Goal: Information Seeking & Learning: Learn about a topic

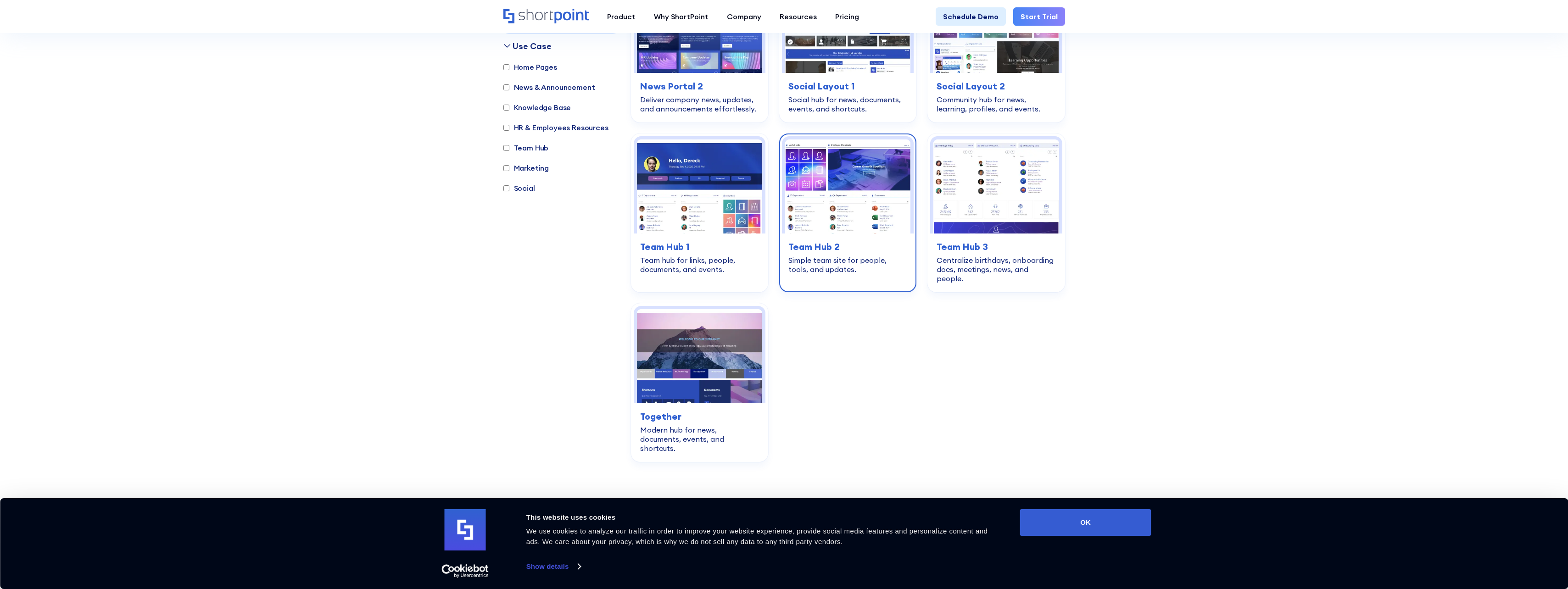
scroll to position [1376, 0]
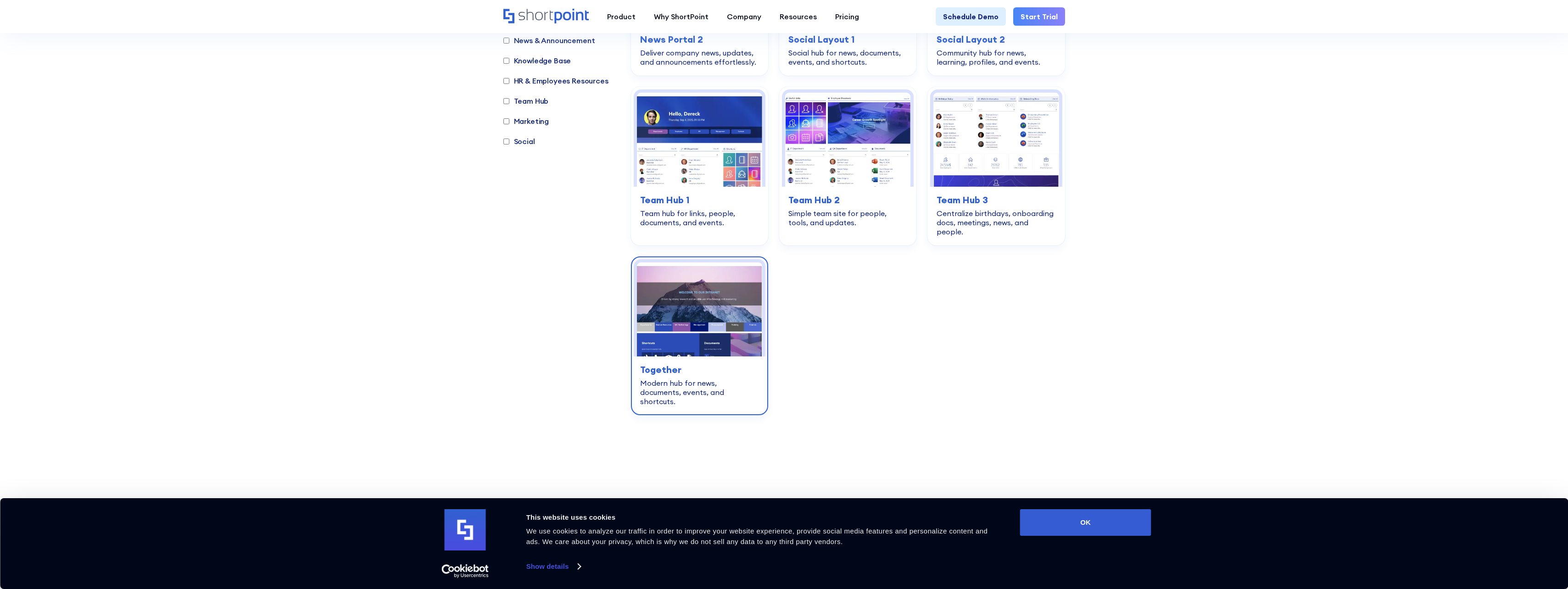
click at [668, 363] on h3 "Together" at bounding box center [699, 370] width 119 height 14
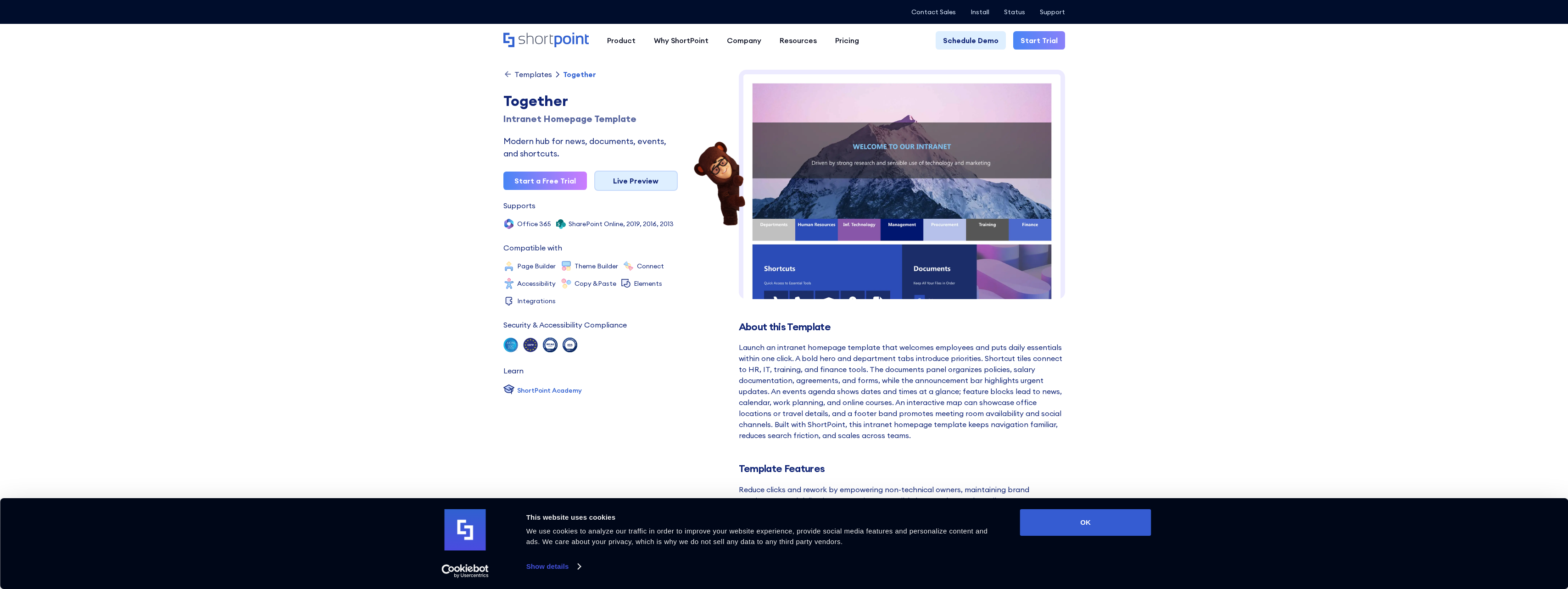
scroll to position [5, 0]
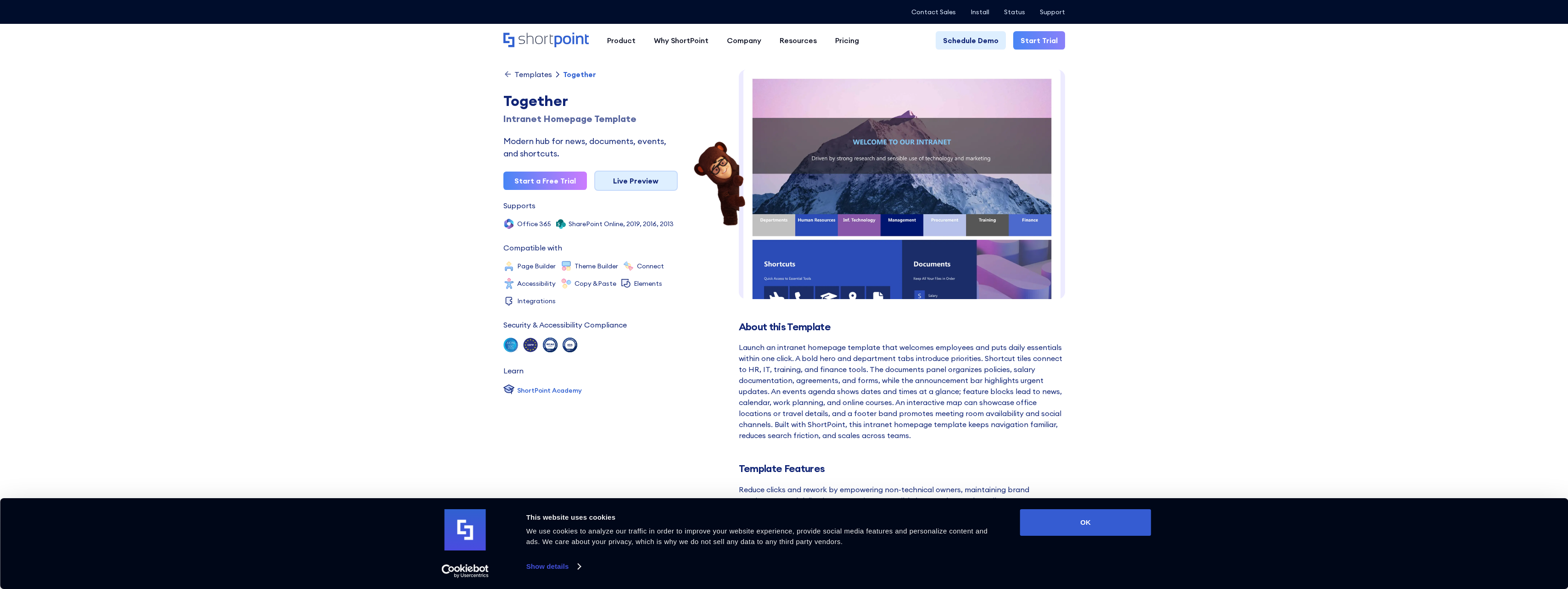
click at [628, 185] on link "Live Preview" at bounding box center [636, 180] width 84 height 20
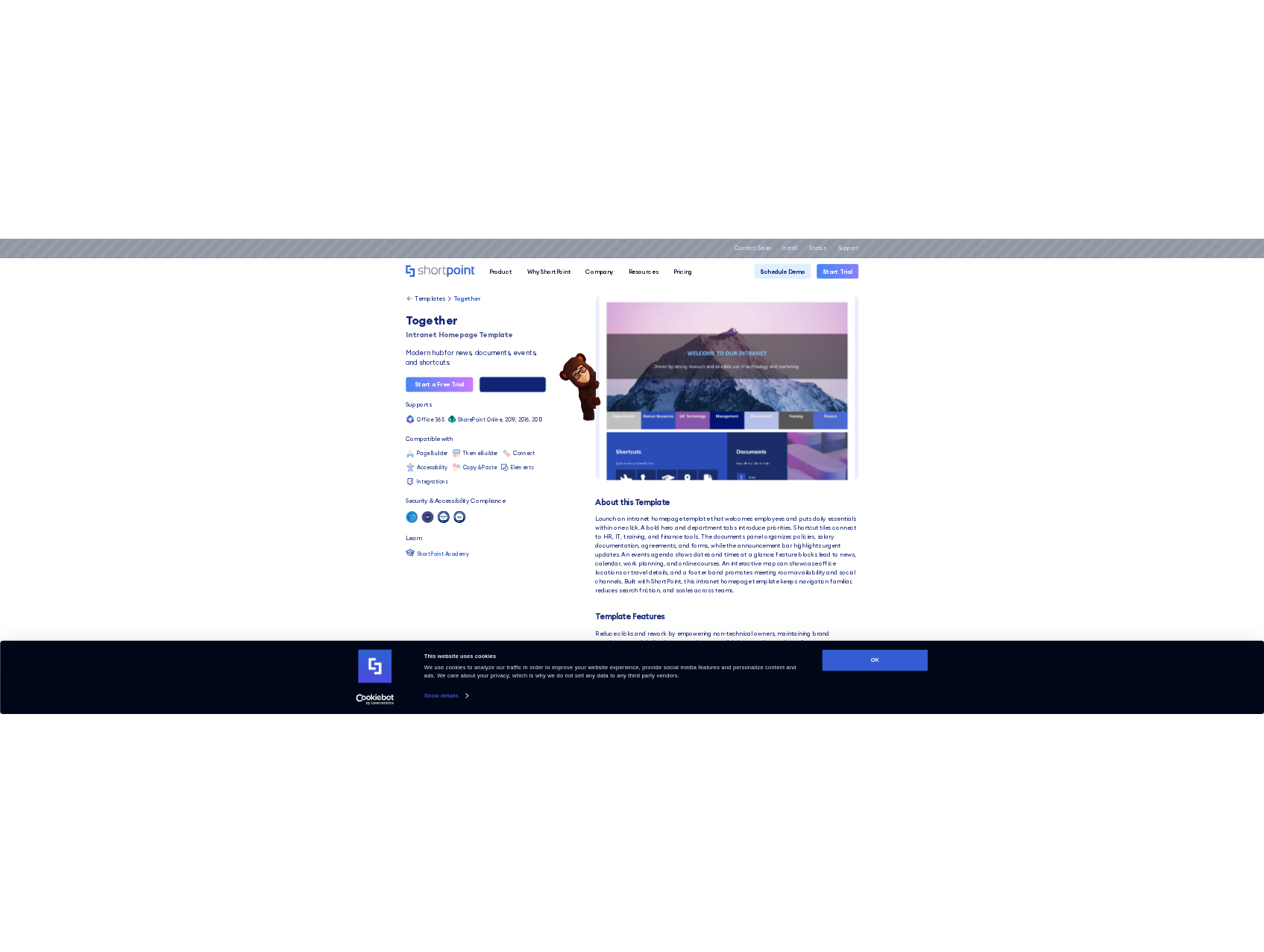
scroll to position [0, 0]
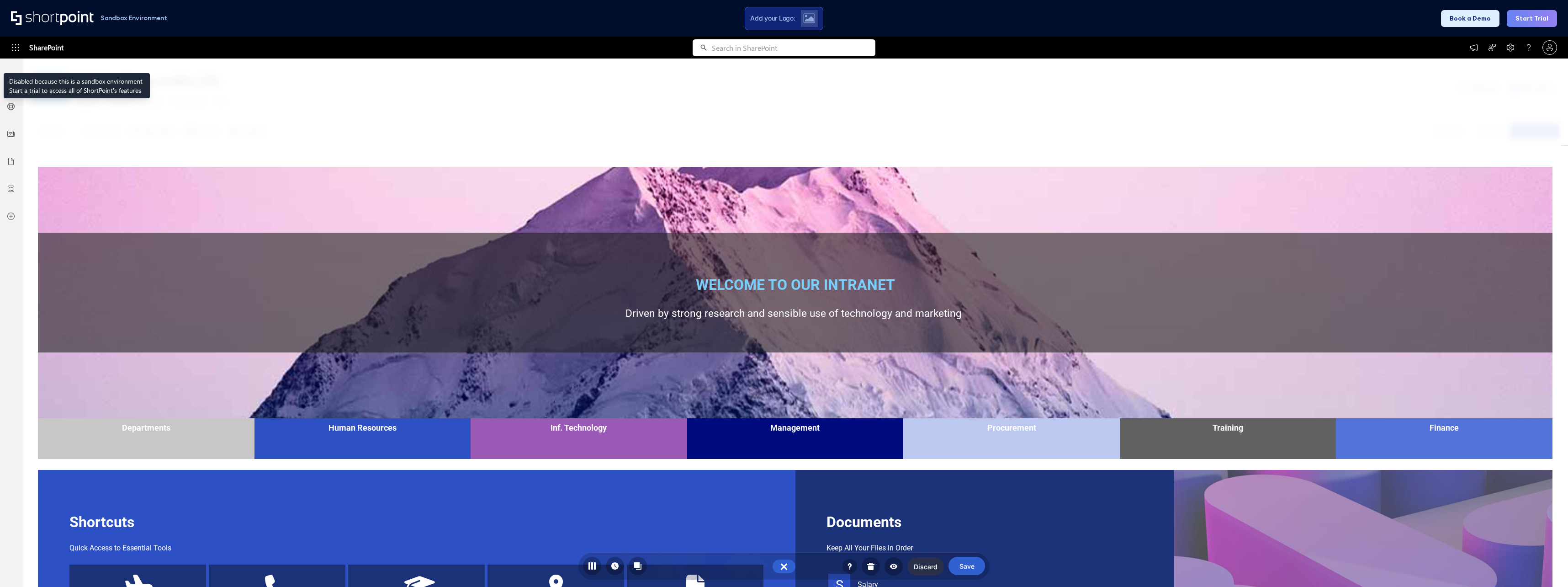
click at [19, 51] on icon at bounding box center [15, 47] width 9 height 9
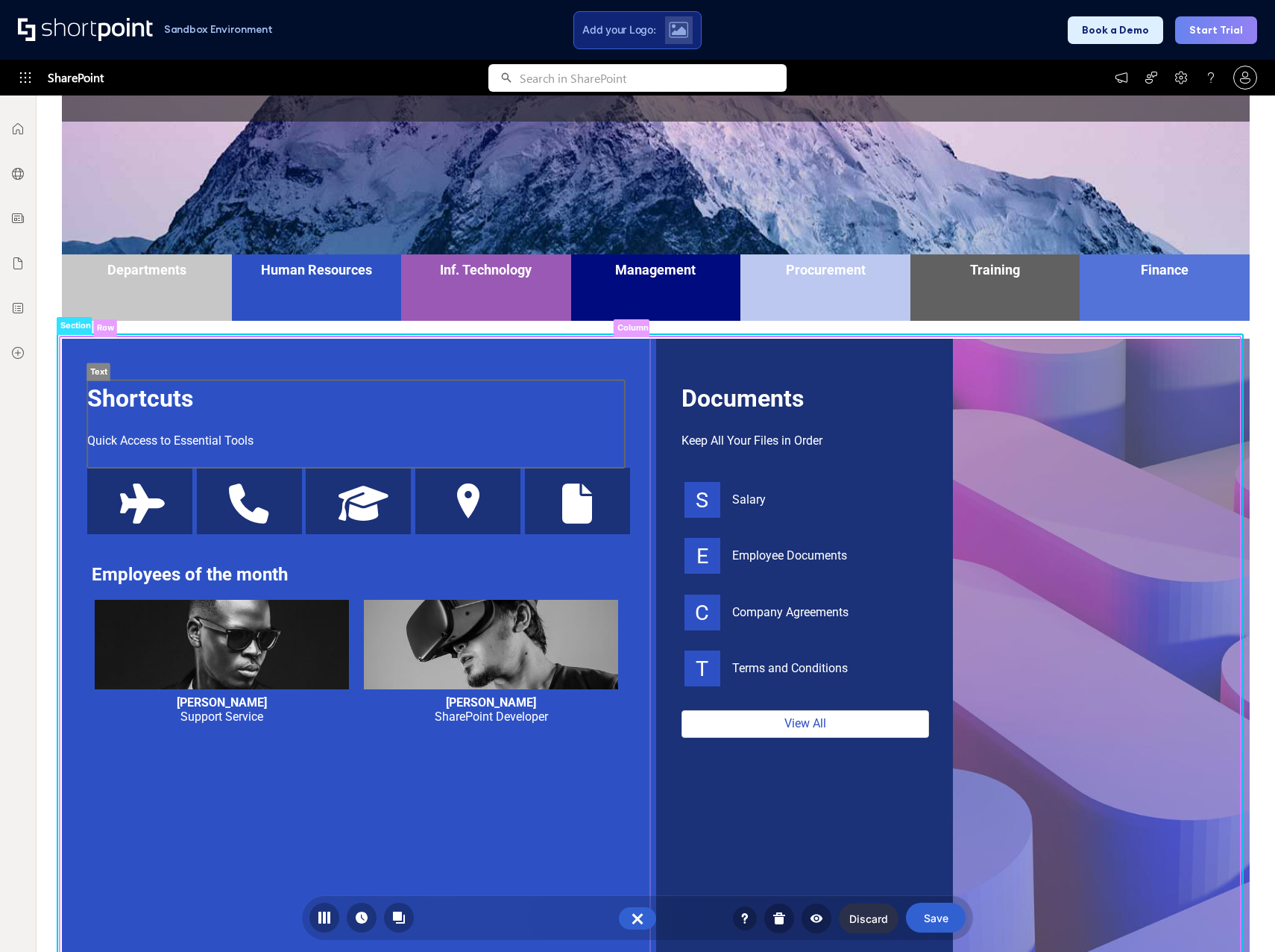
scroll to position [447, 0]
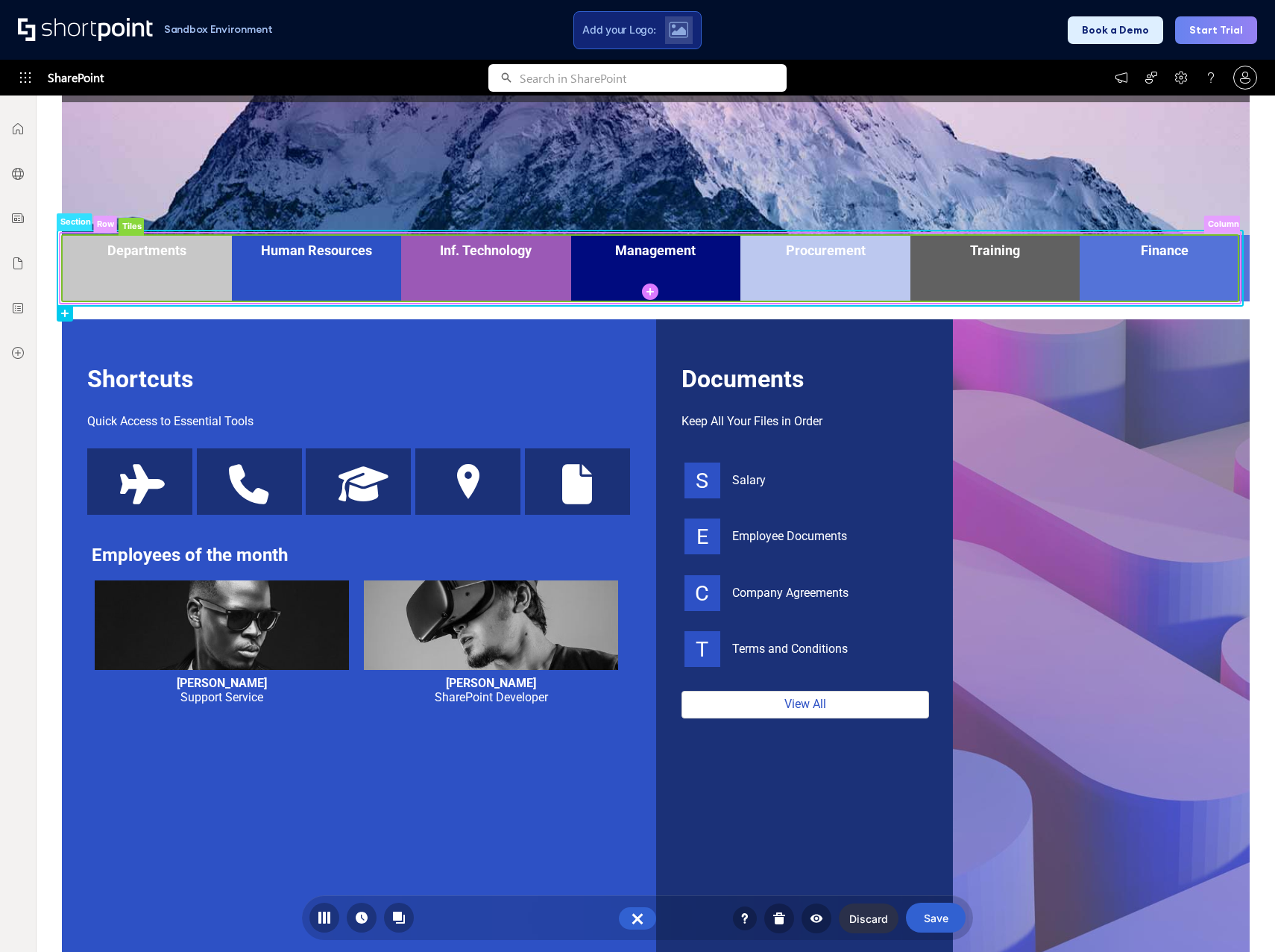
click at [289, 266] on rect at bounding box center [650, 267] width 1177 height 67
click at [294, 248] on rect at bounding box center [650, 267] width 1177 height 67
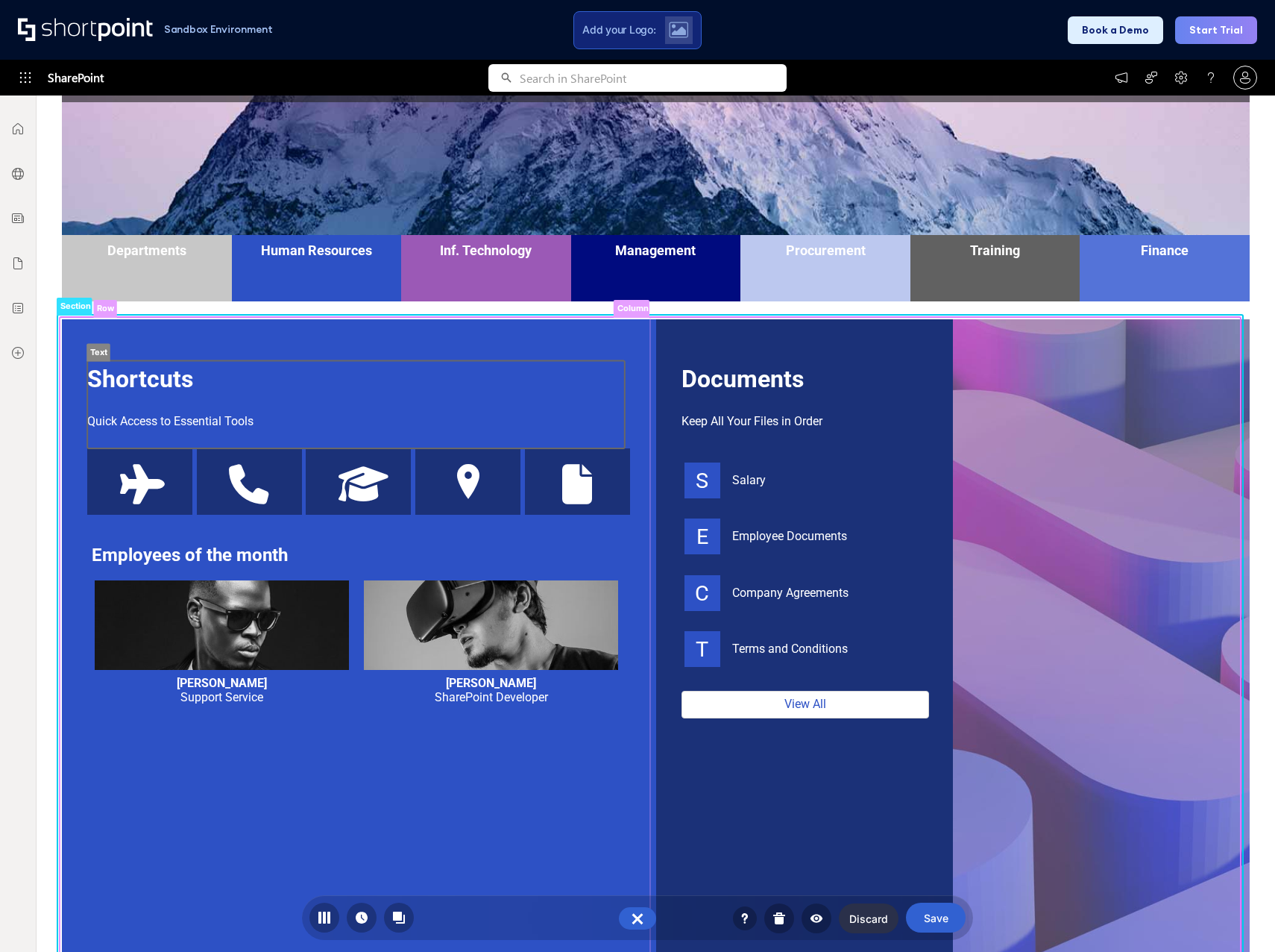
click at [144, 403] on rect at bounding box center [356, 404] width 538 height 87
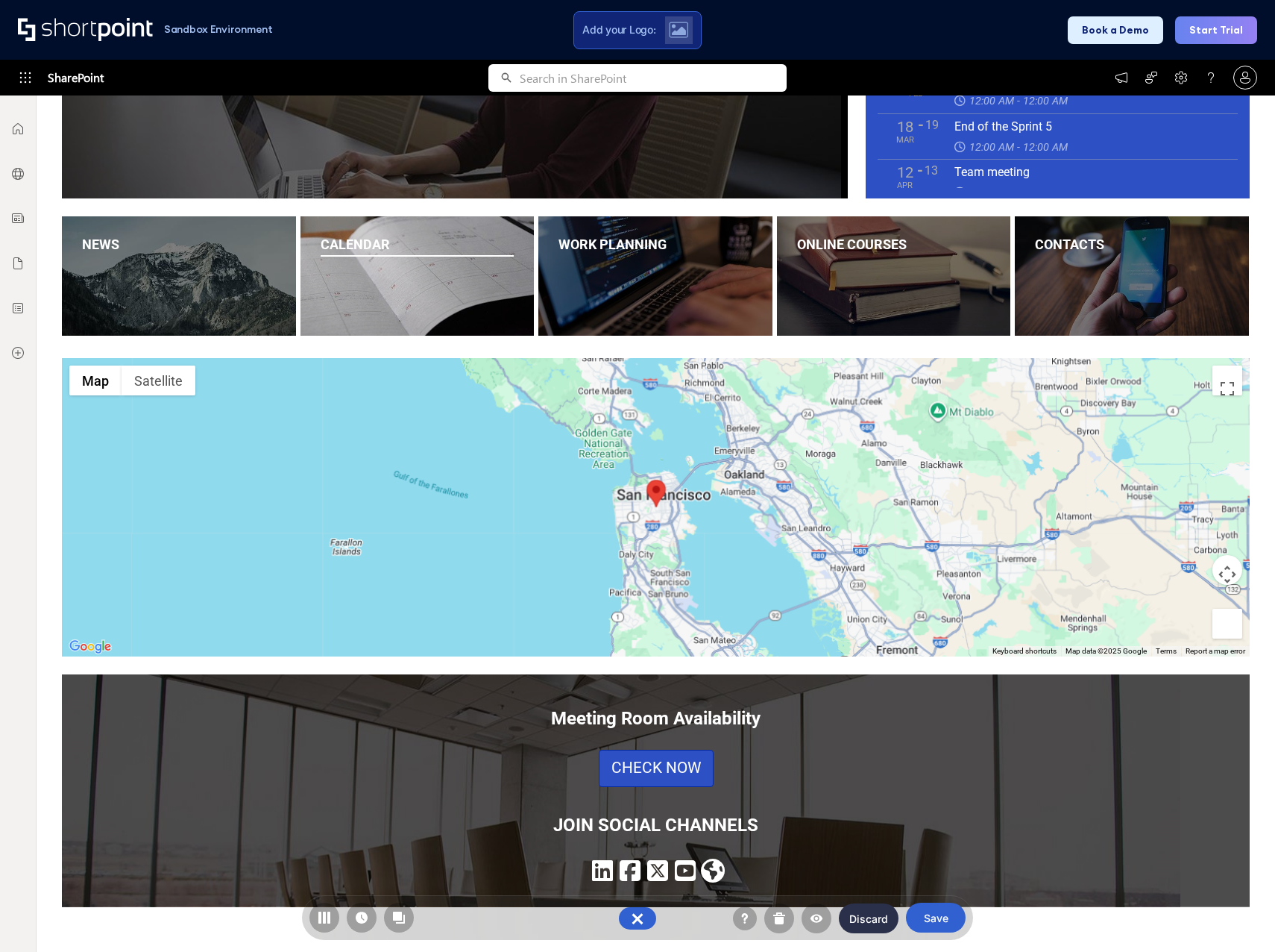
scroll to position [1671, 0]
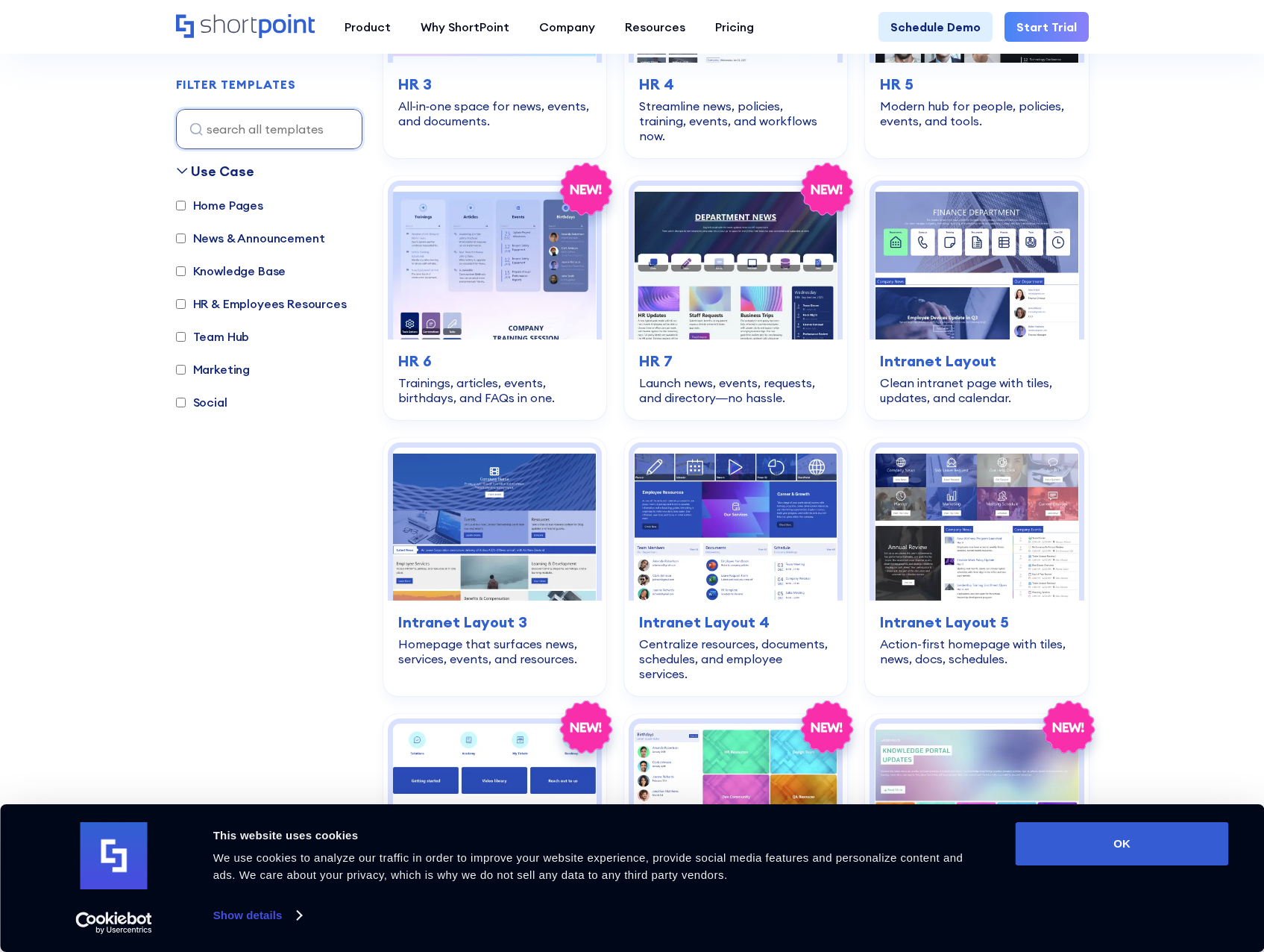
scroll to position [821, 0]
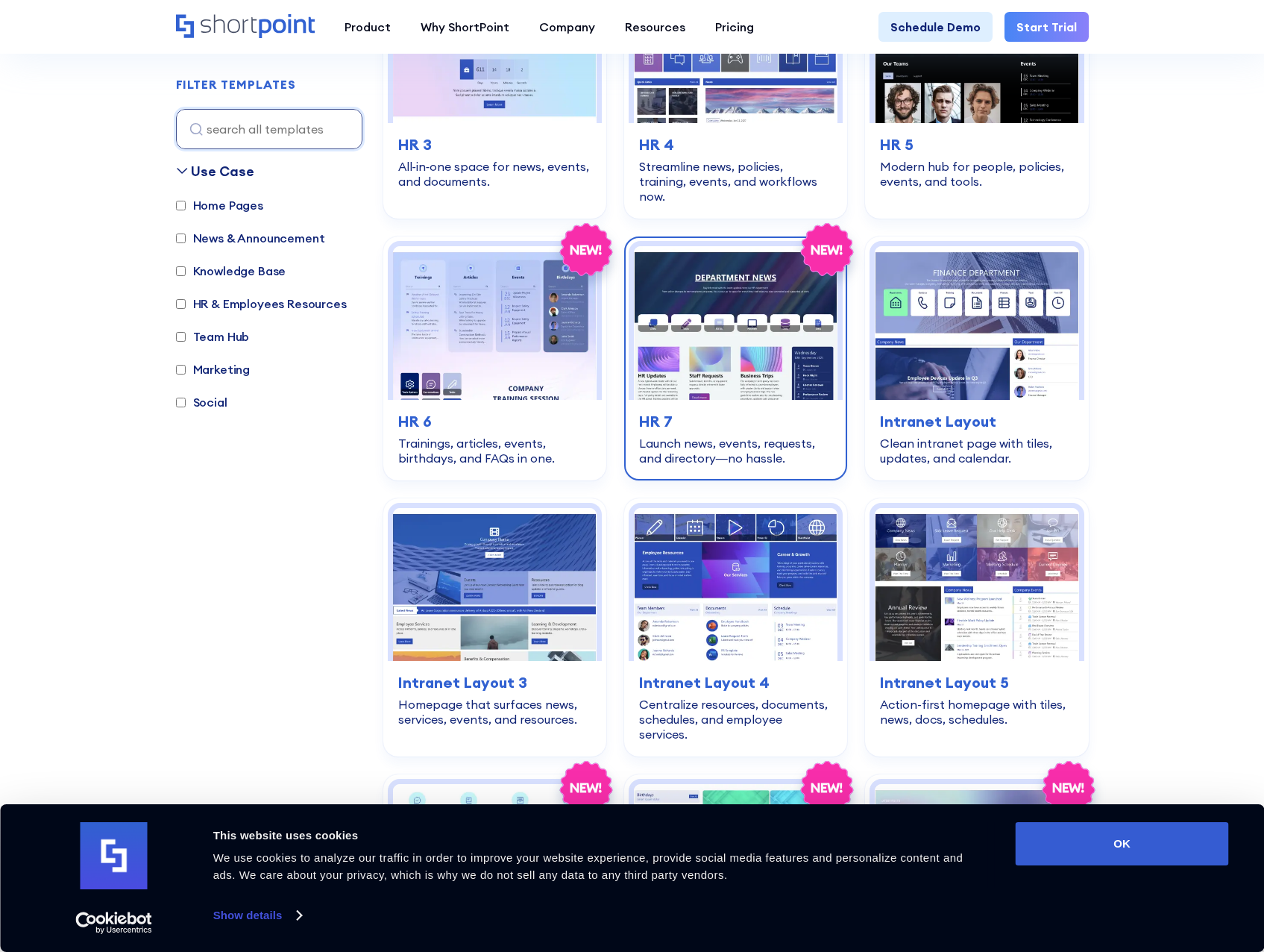
click at [706, 309] on img at bounding box center [735, 323] width 204 height 153
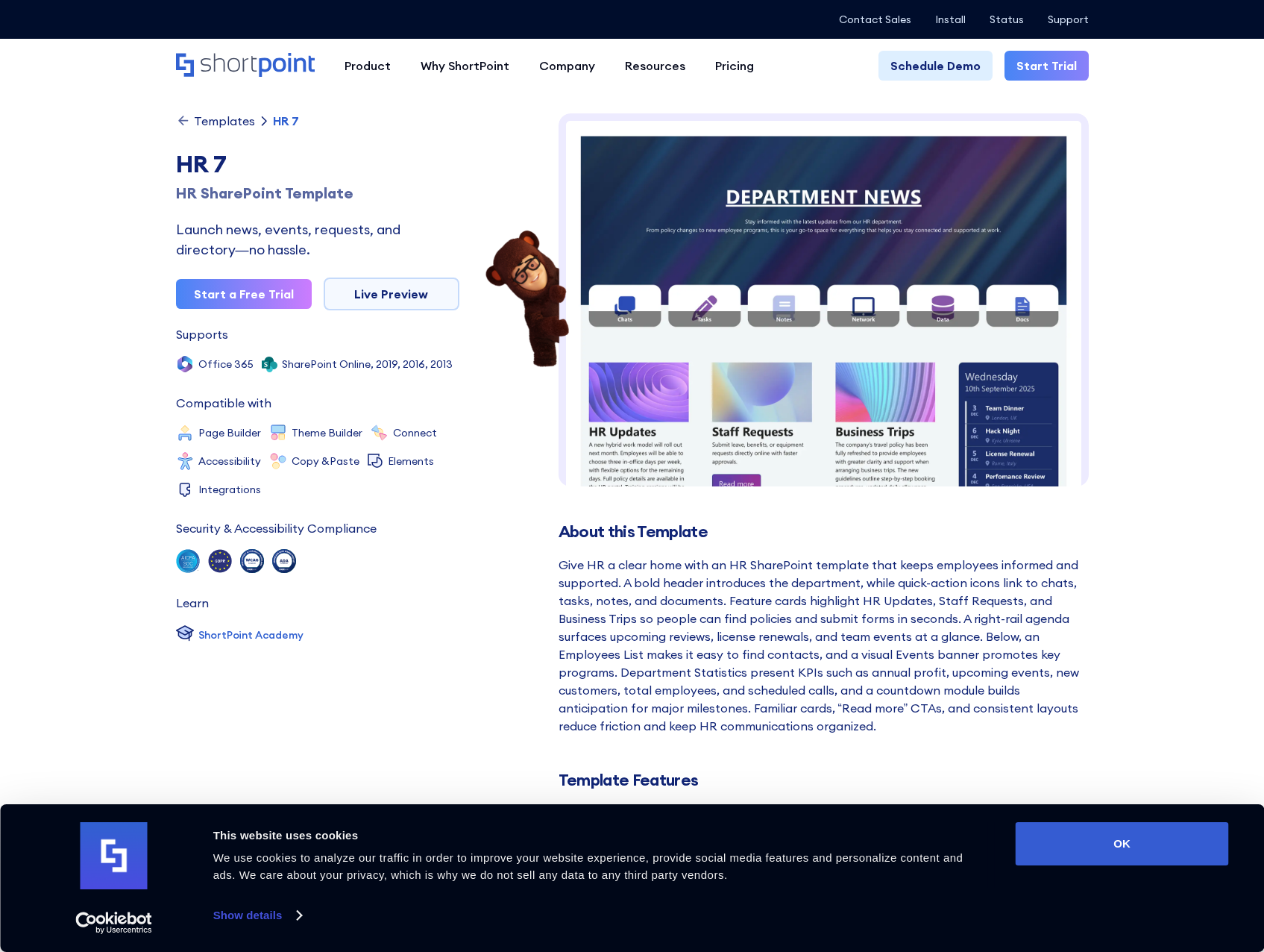
scroll to position [10, 0]
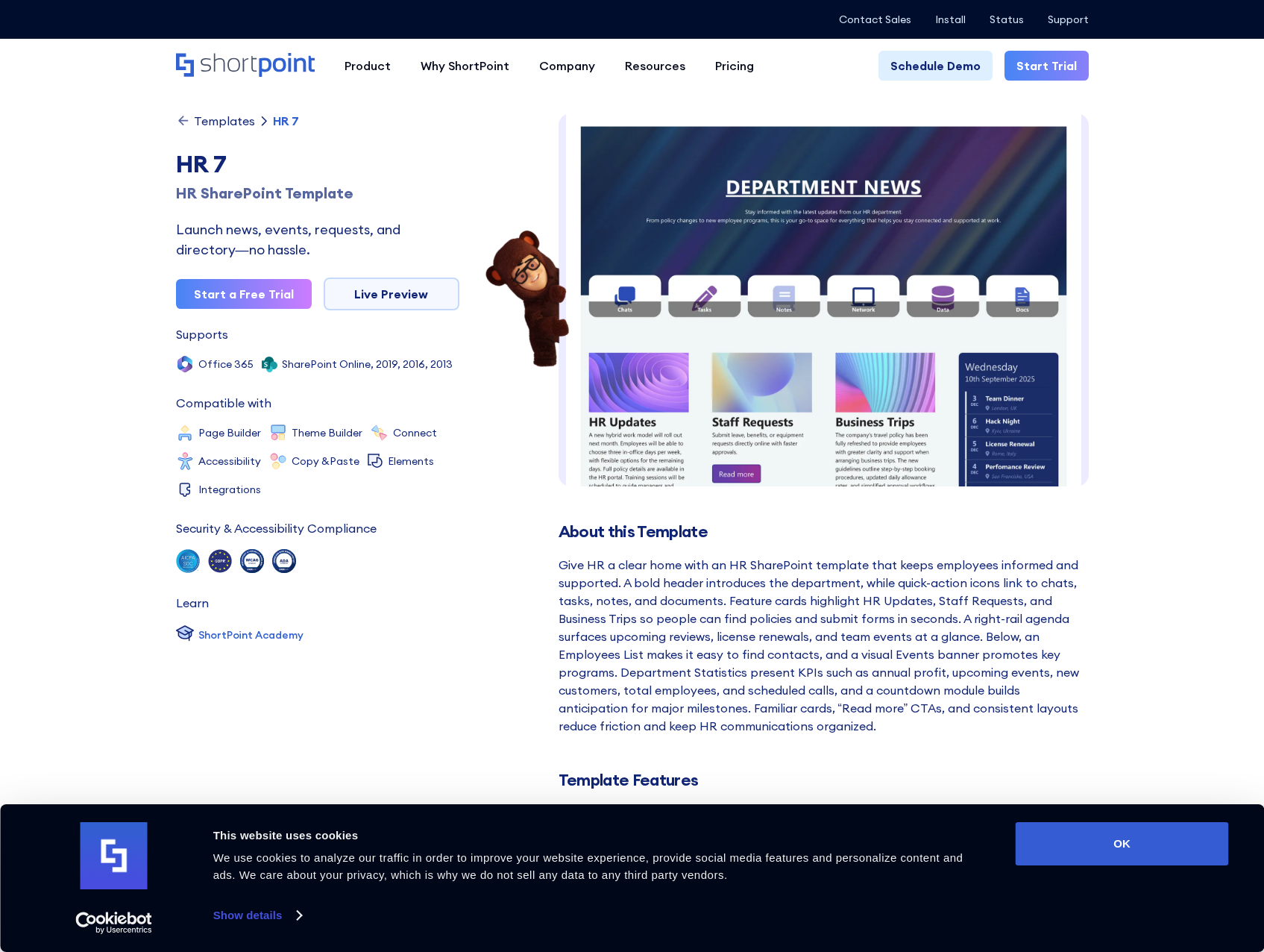
click at [693, 374] on img at bounding box center [824, 562] width 531 height 919
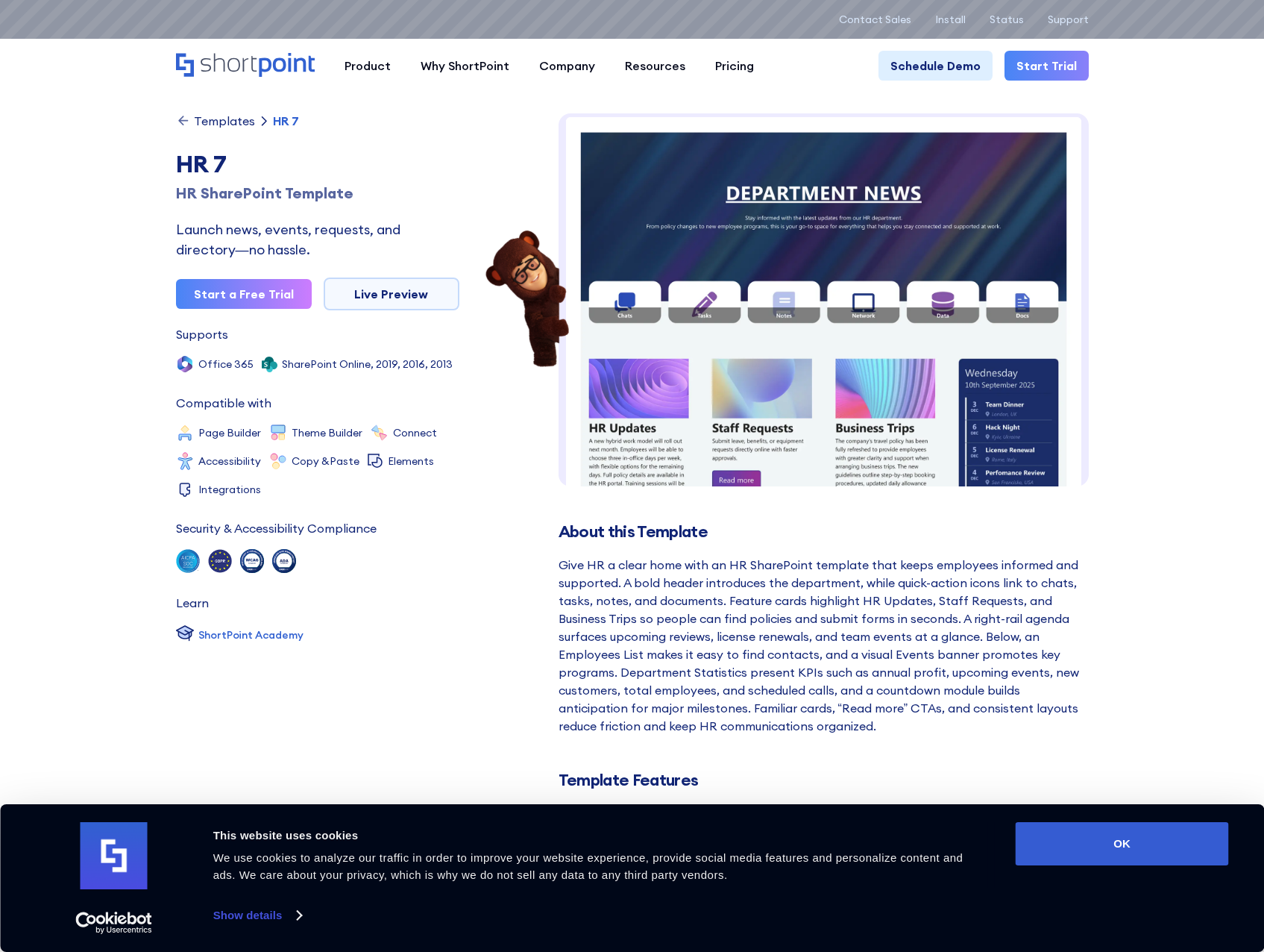
scroll to position [0, 0]
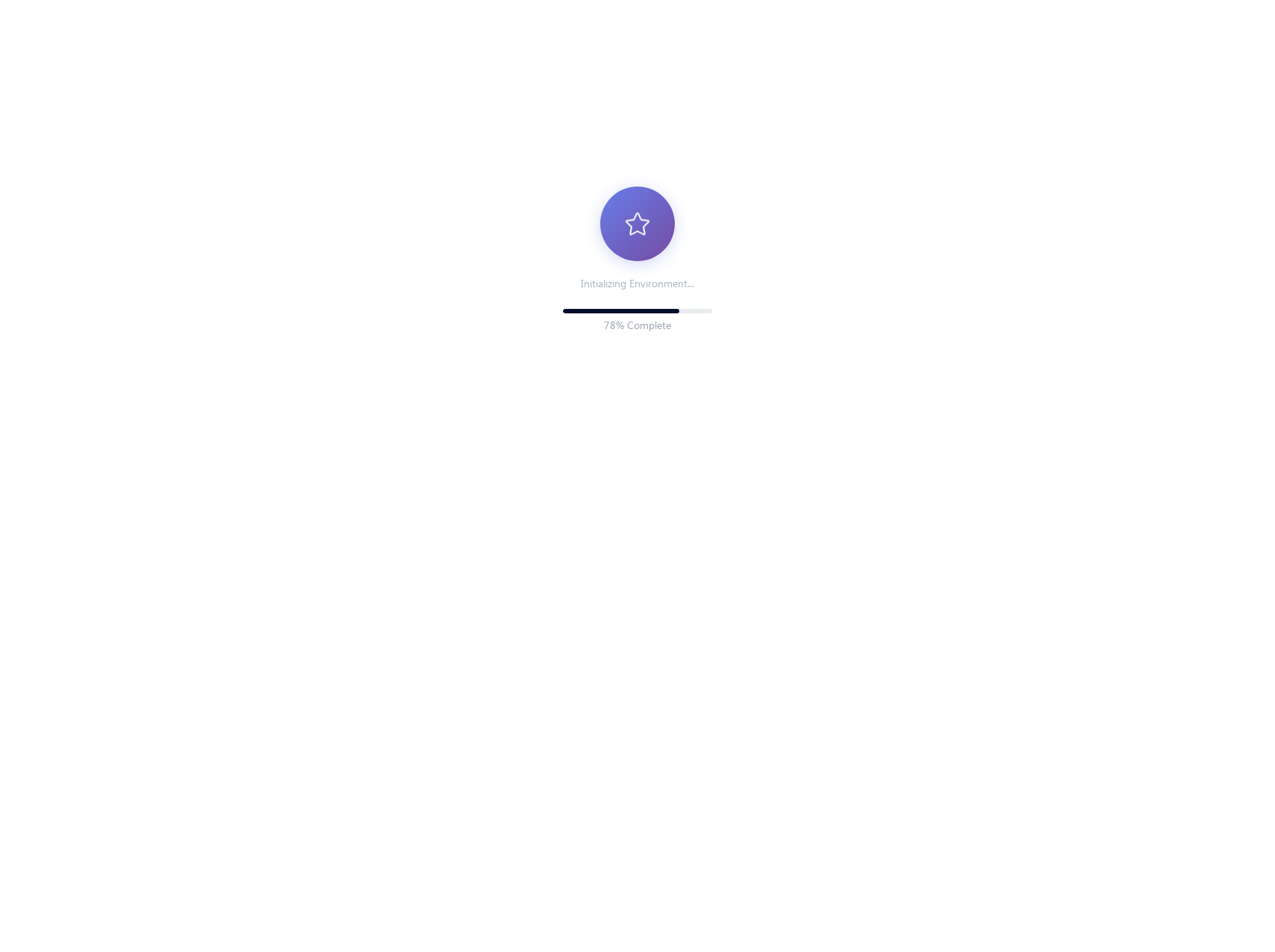
scroll to position [11, 11]
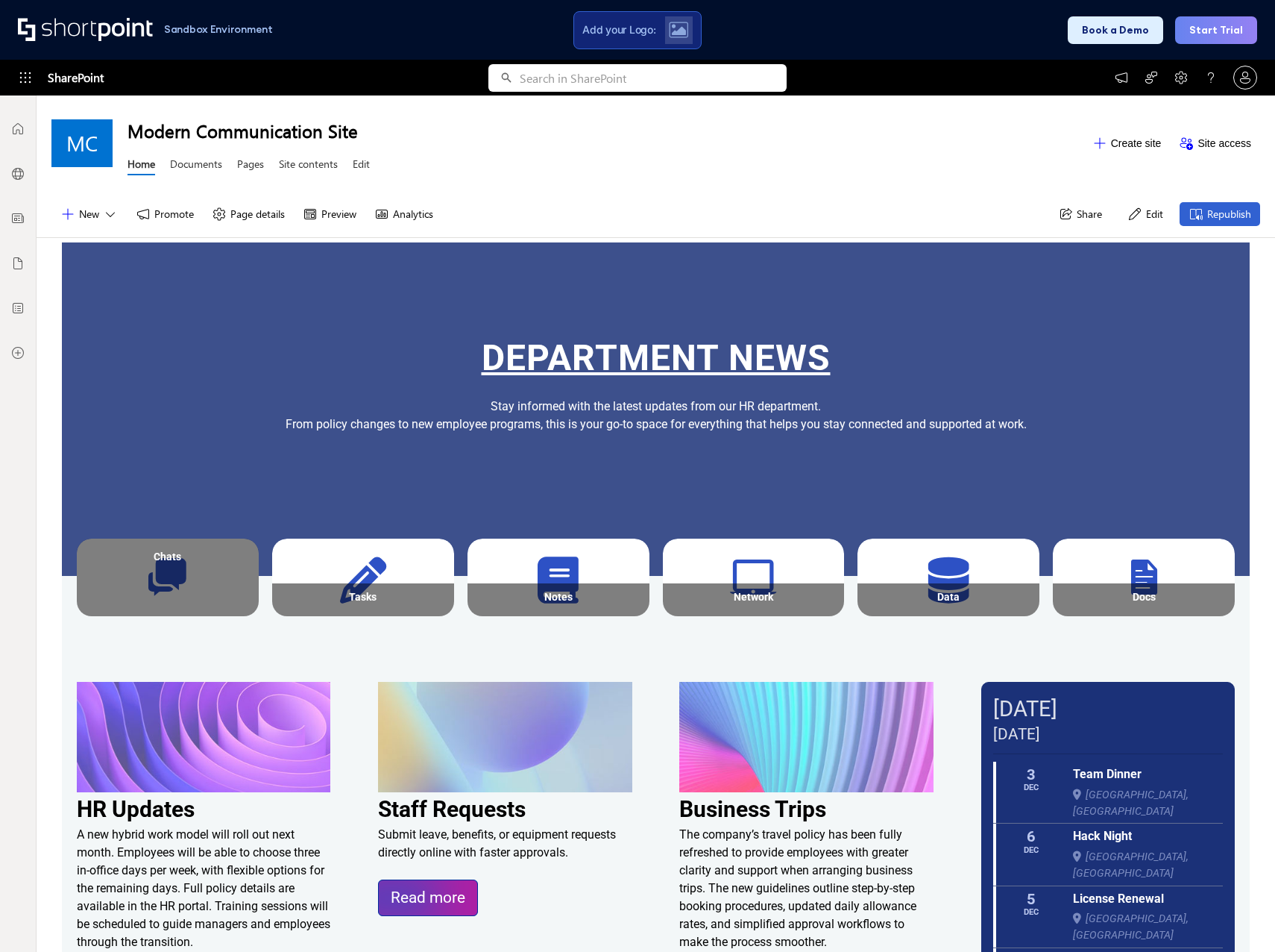
click at [169, 555] on div "Chats" at bounding box center [168, 556] width 166 height 12
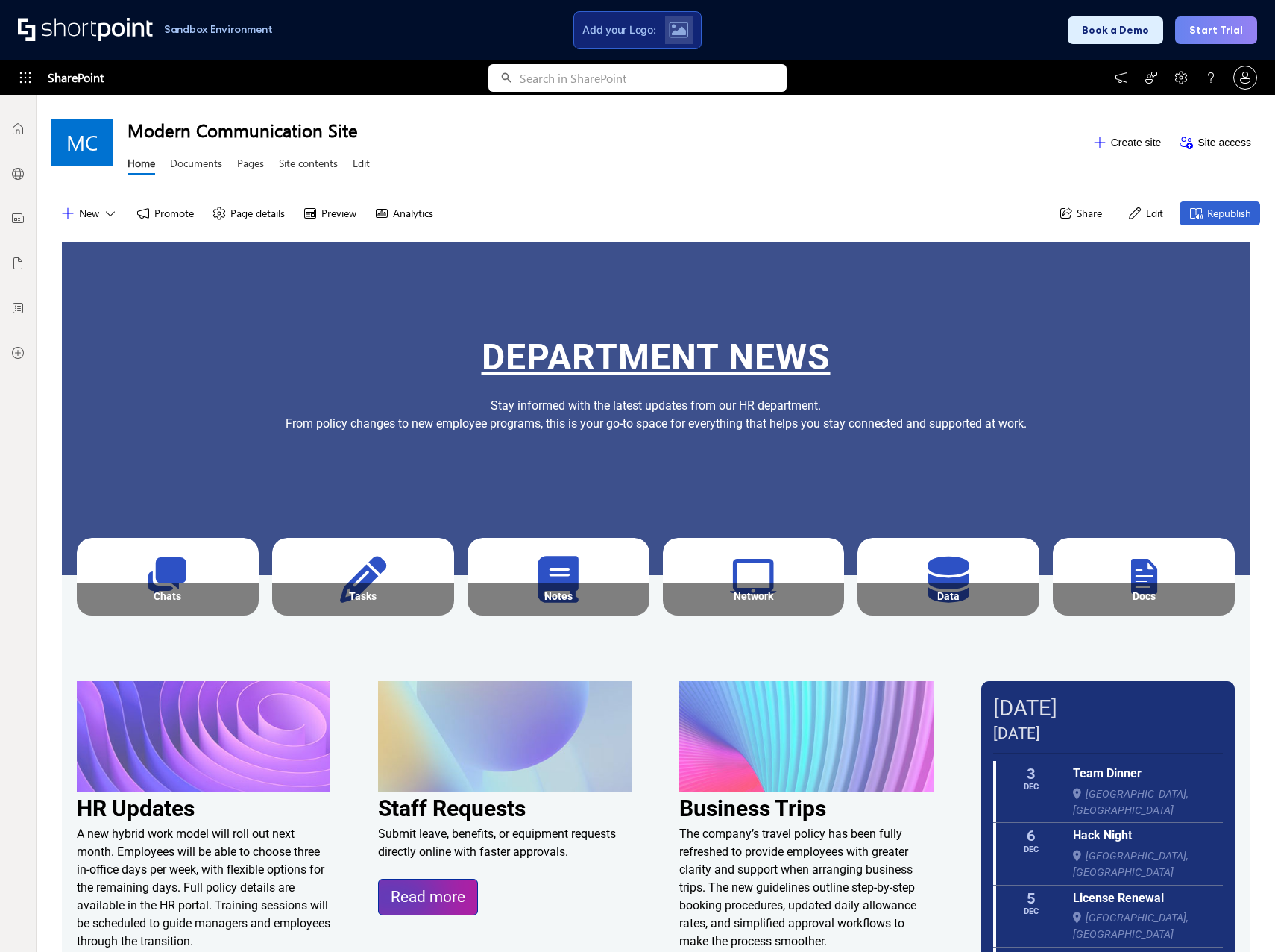
scroll to position [0, 0]
